Goal: Obtain resource: Download file/media

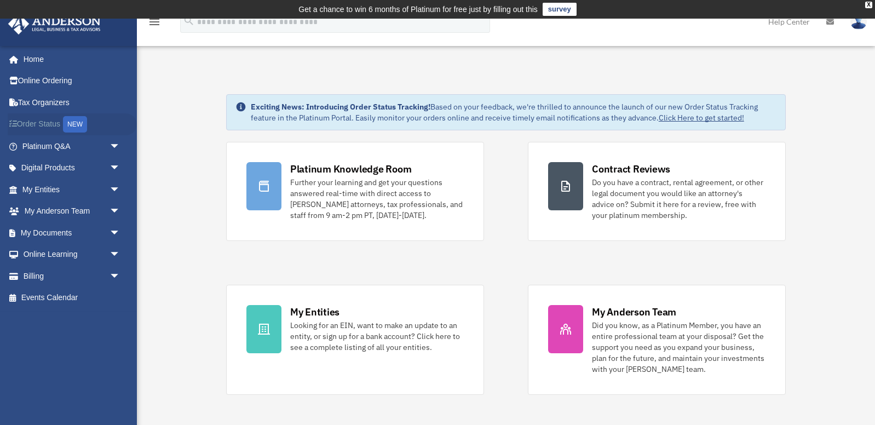
click at [49, 124] on link "Order Status NEW" at bounding box center [72, 124] width 129 height 22
click at [53, 234] on link "My Documents arrow_drop_down" at bounding box center [72, 233] width 129 height 22
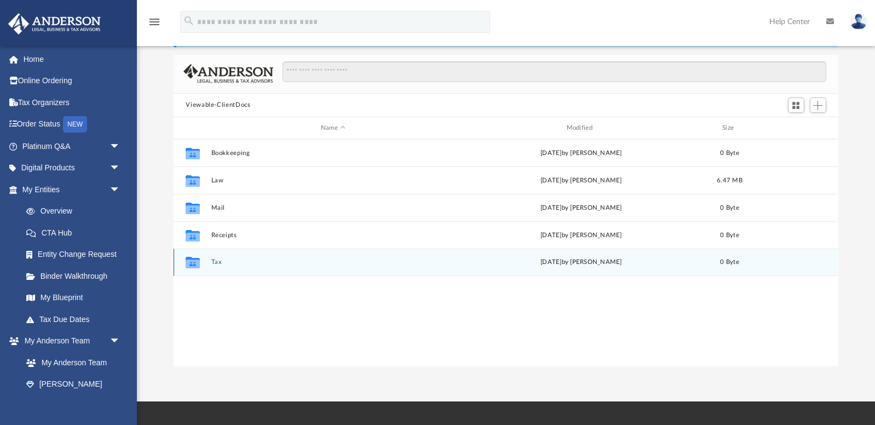
scroll to position [73, 0]
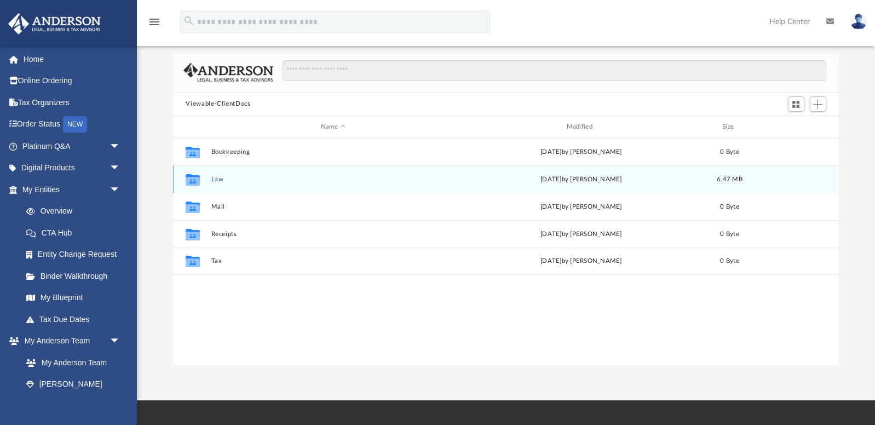
click at [215, 177] on button "Law" at bounding box center [333, 179] width 244 height 7
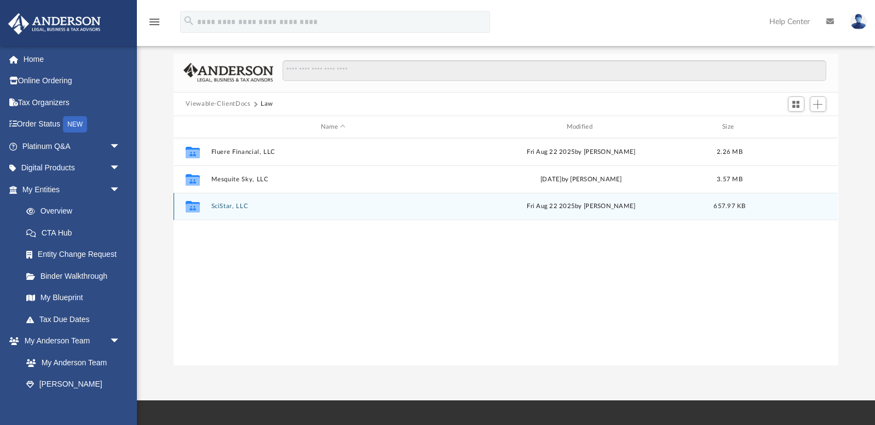
click at [192, 205] on icon "grid" at bounding box center [193, 208] width 14 height 9
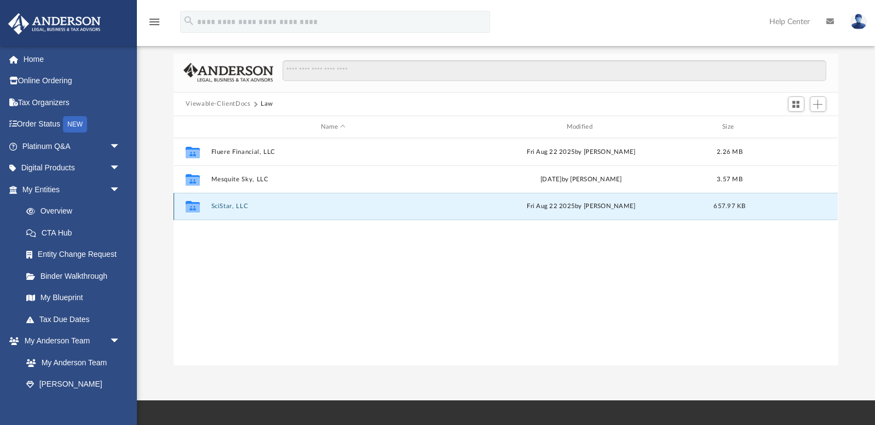
click at [192, 205] on icon "grid" at bounding box center [193, 208] width 14 height 9
click at [226, 205] on button "SciStar, LLC" at bounding box center [333, 206] width 244 height 7
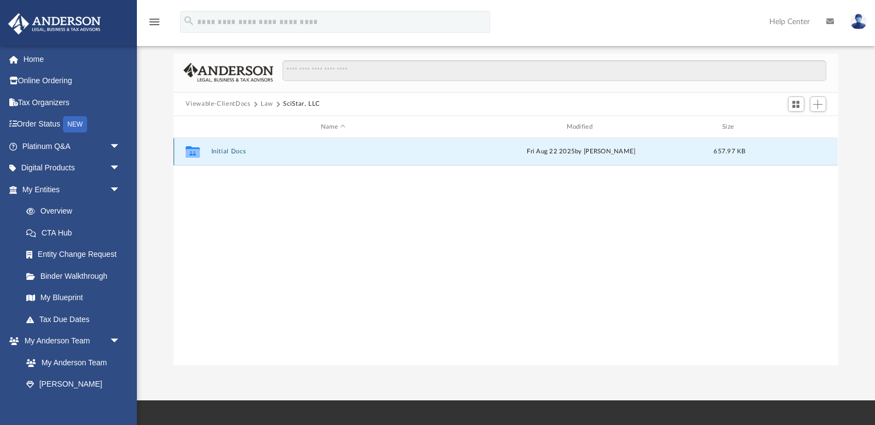
click at [225, 152] on button "Initial Docs" at bounding box center [333, 151] width 244 height 7
click at [225, 152] on button "SciStar, LLC - Filed Articles.pdf" at bounding box center [333, 151] width 244 height 7
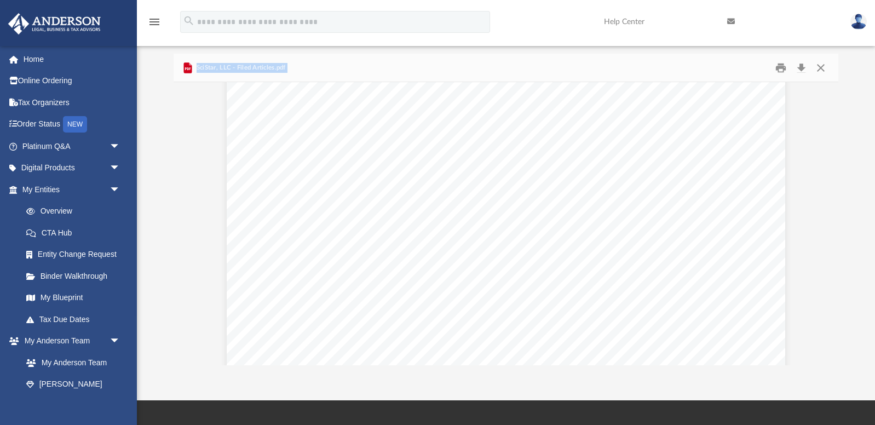
scroll to position [0, 0]
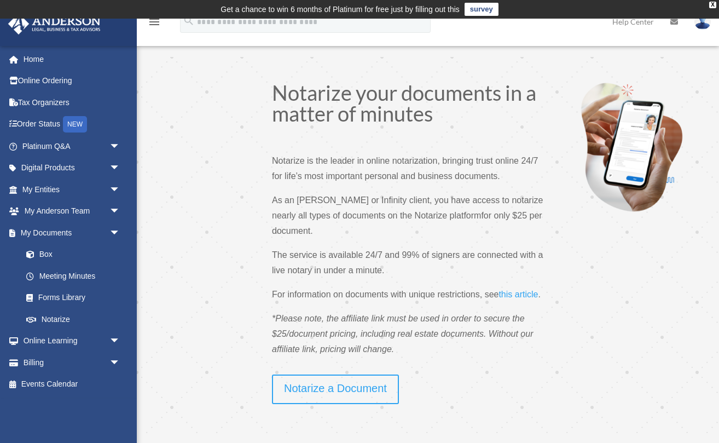
click at [183, 233] on div "Notarize your documents in a matter of minutes Notarize is the leader in online…" at bounding box center [360, 228] width 380 height 292
